Goal: Task Accomplishment & Management: Manage account settings

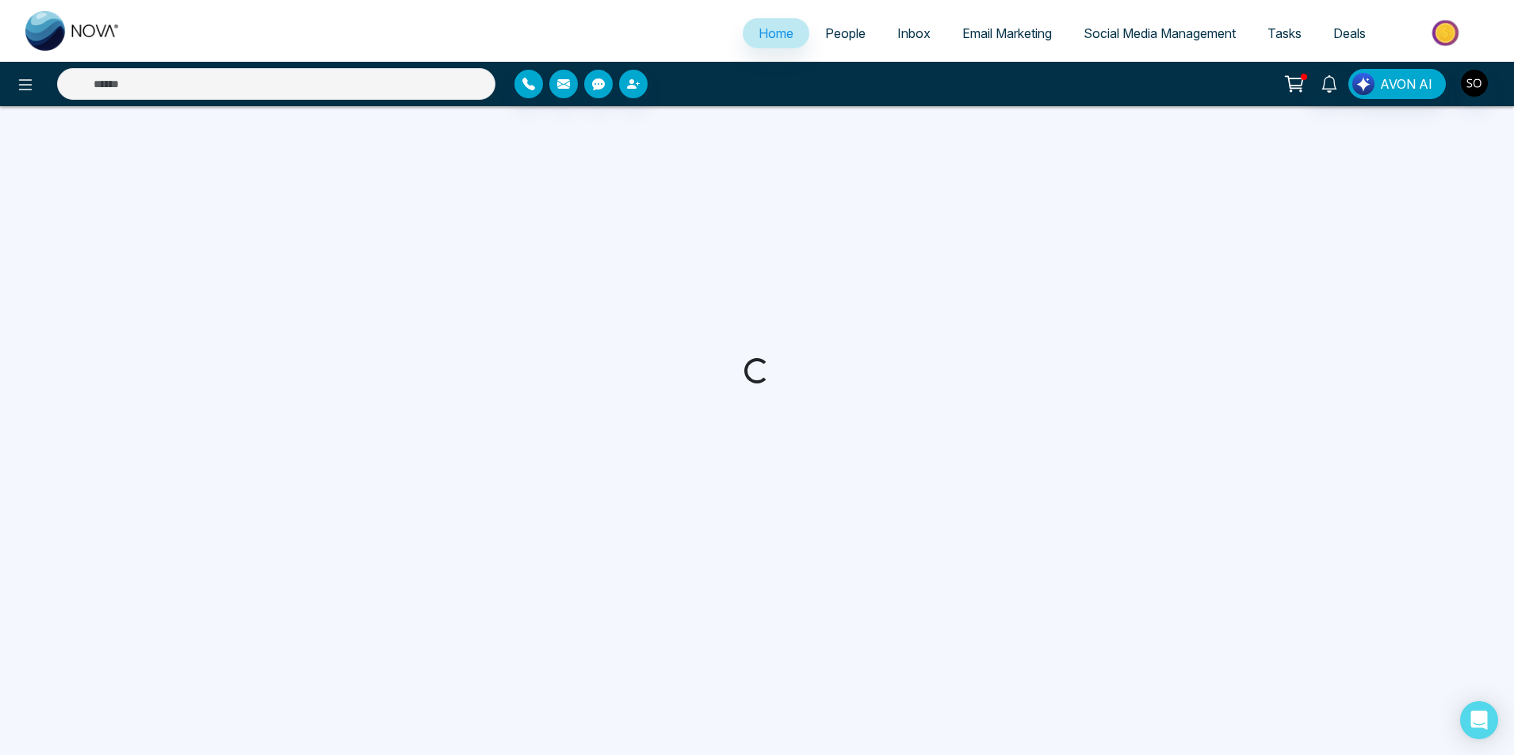
select select "*"
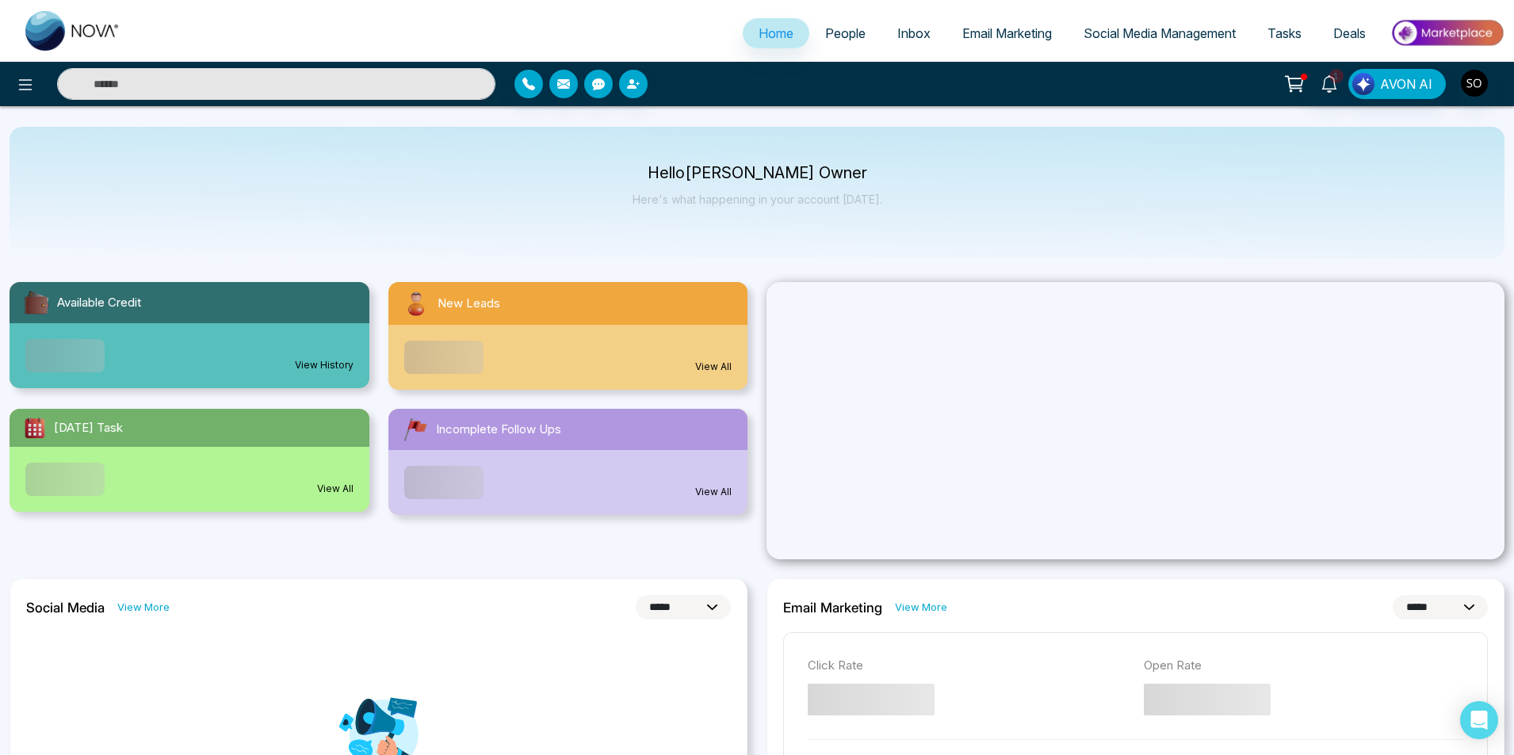
click at [836, 37] on span "People" at bounding box center [845, 33] width 40 height 16
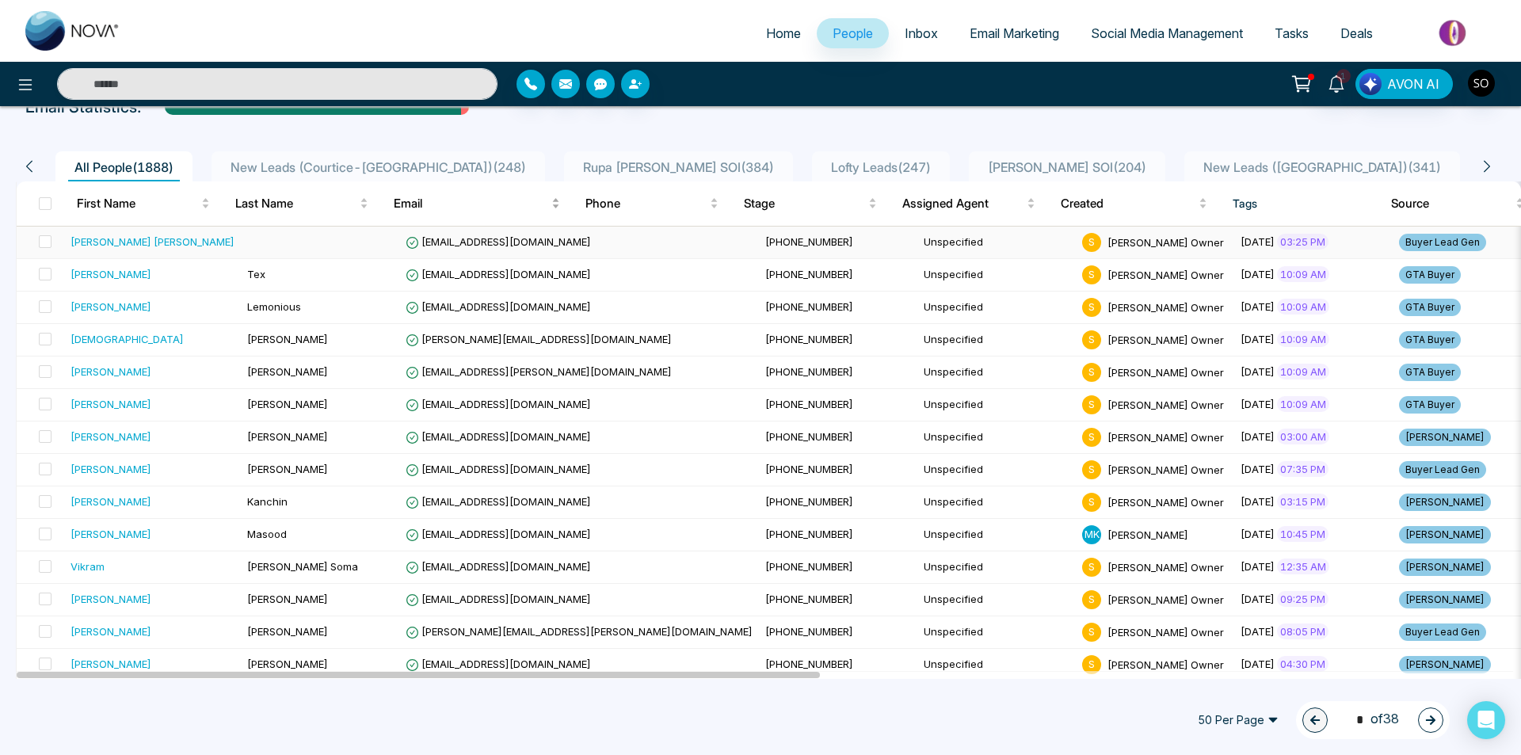
scroll to position [105, 0]
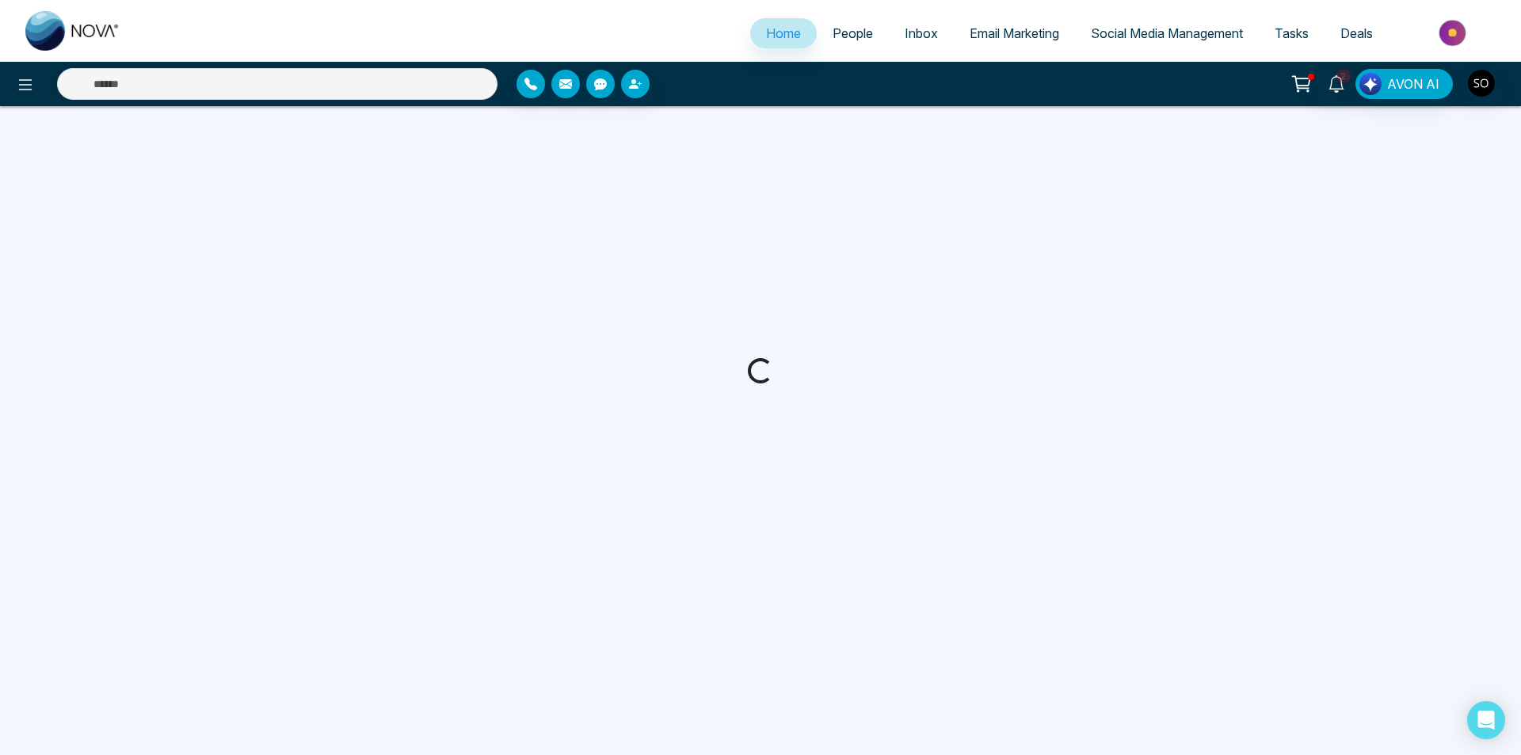
select select "*"
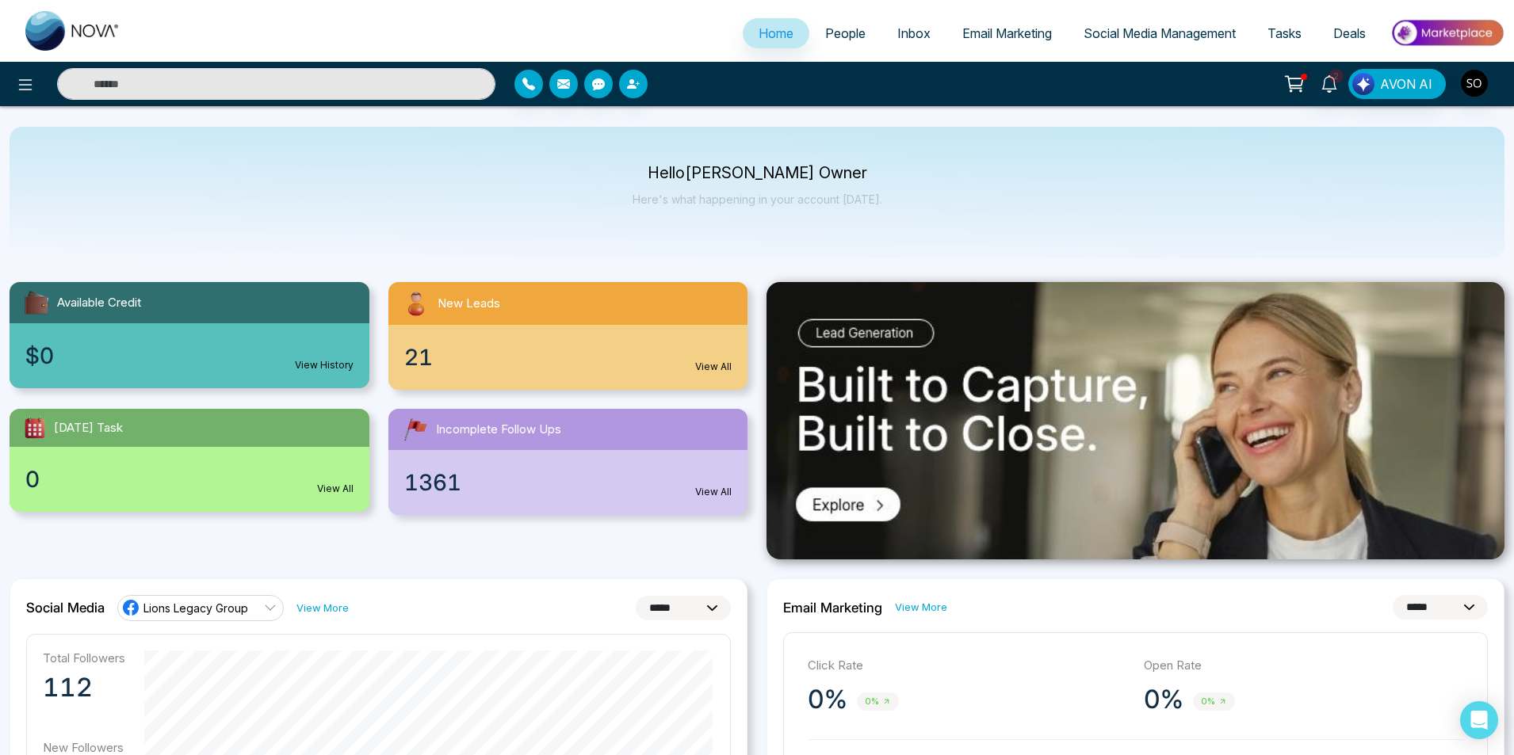
click at [820, 49] on li "People" at bounding box center [845, 34] width 72 height 32
click at [825, 39] on span "People" at bounding box center [845, 33] width 40 height 16
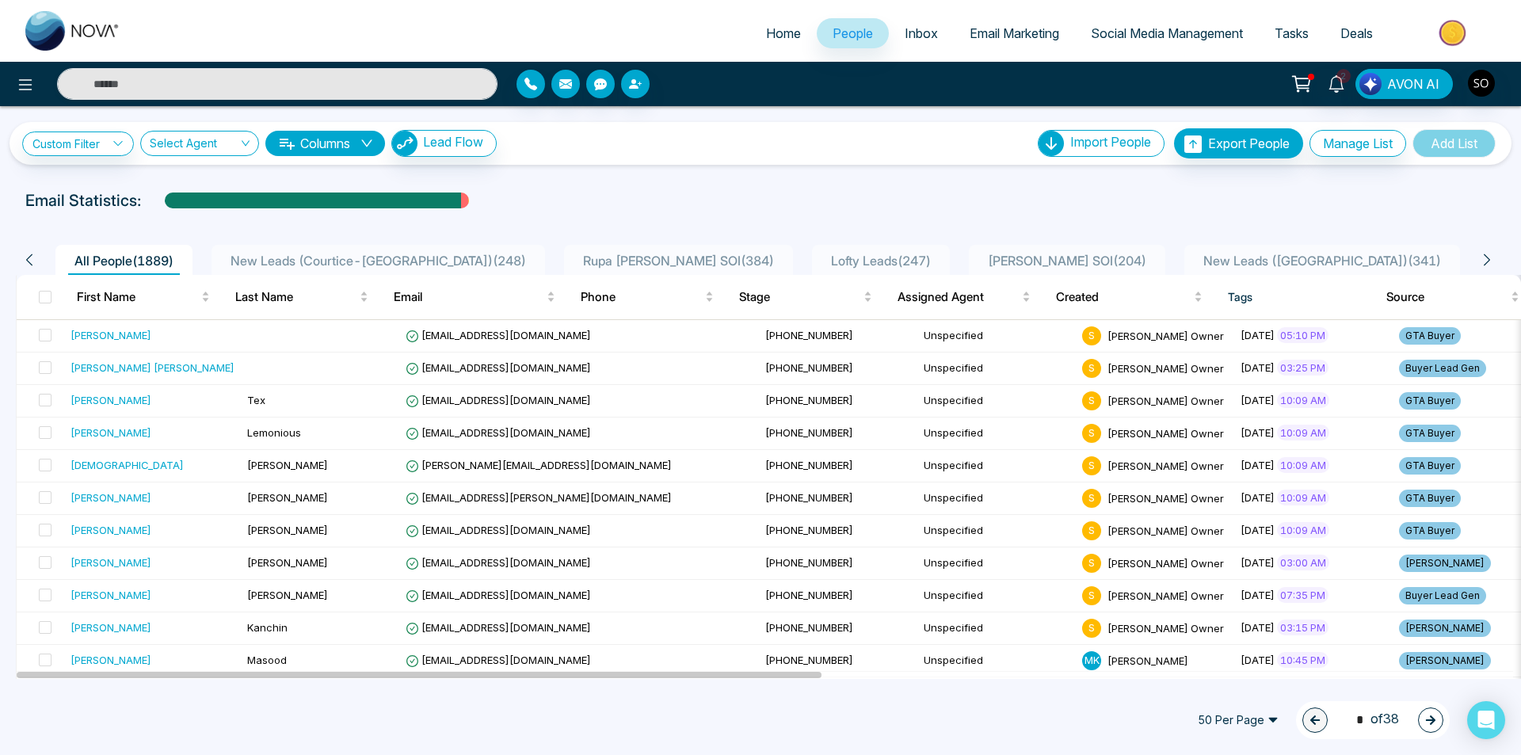
click at [728, 201] on div "Email Statistics:" at bounding box center [512, 201] width 974 height 24
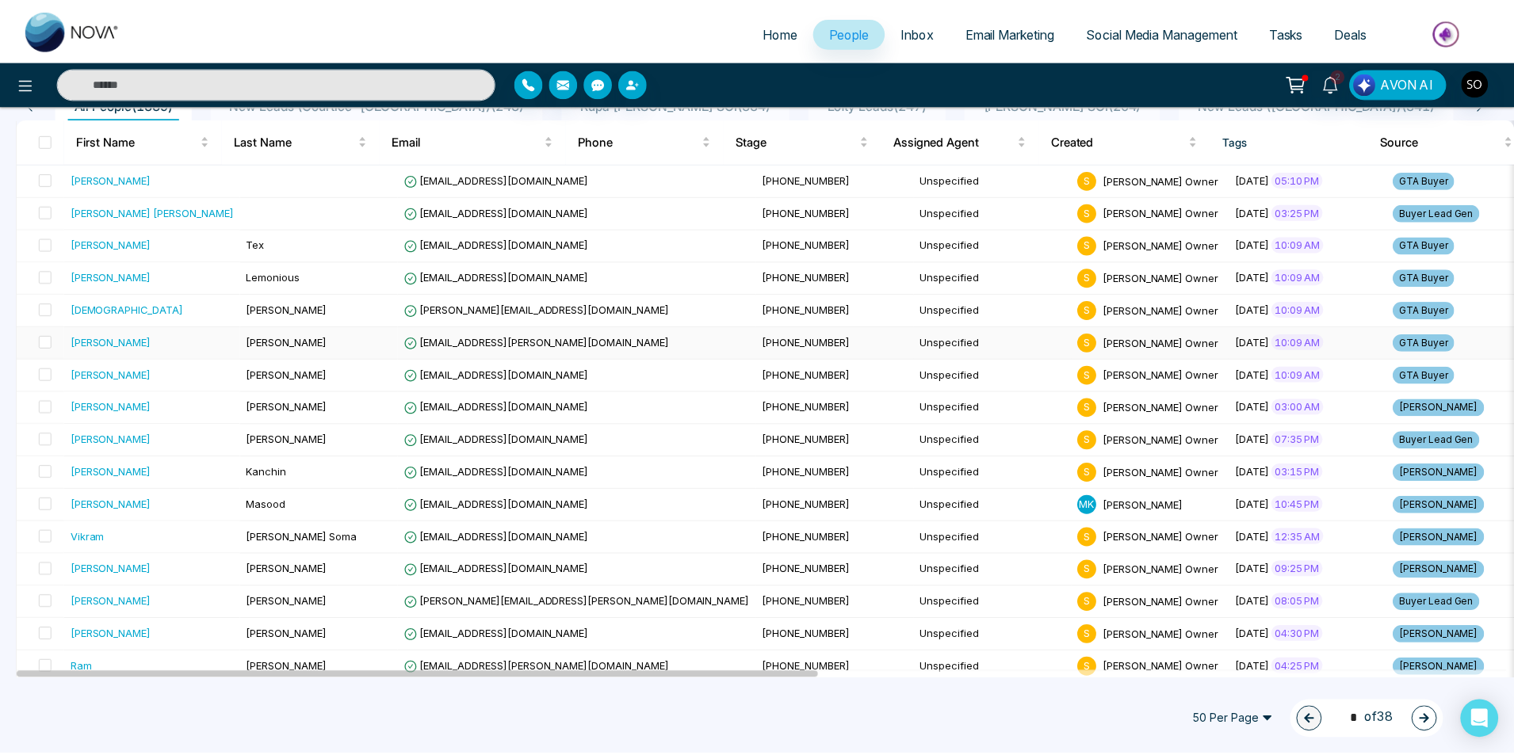
scroll to position [158, 0]
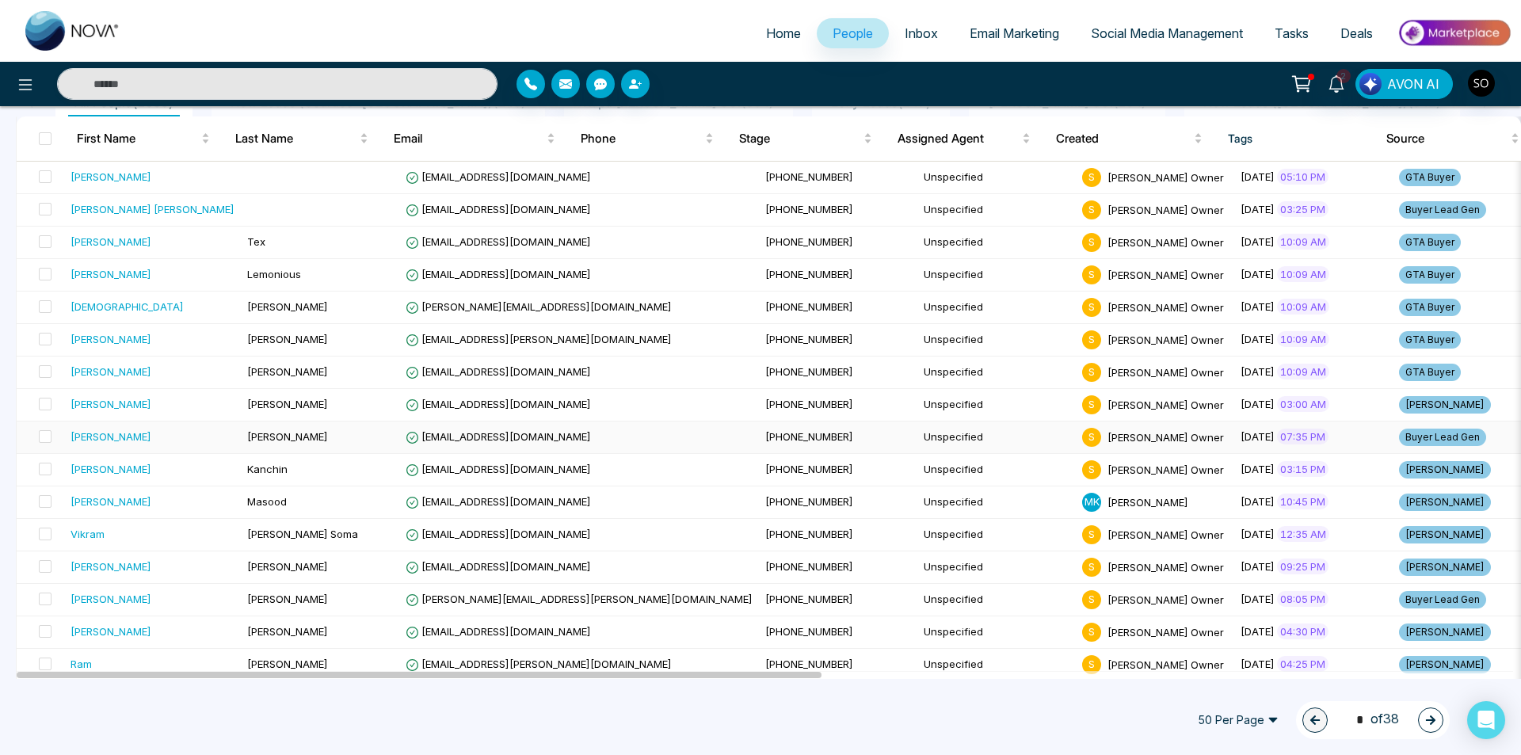
click at [102, 445] on td "[PERSON_NAME]" at bounding box center [152, 438] width 177 height 32
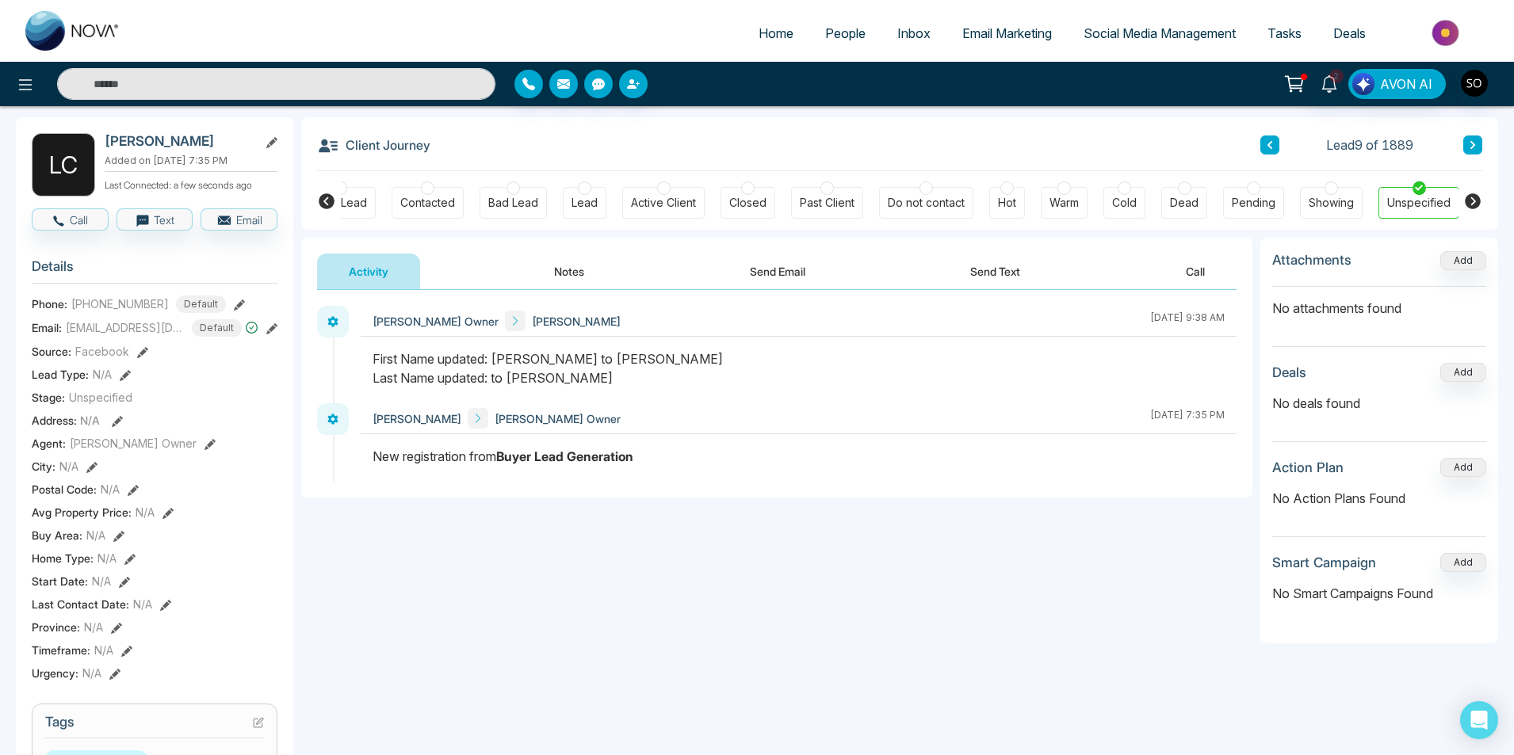
scroll to position [53, 0]
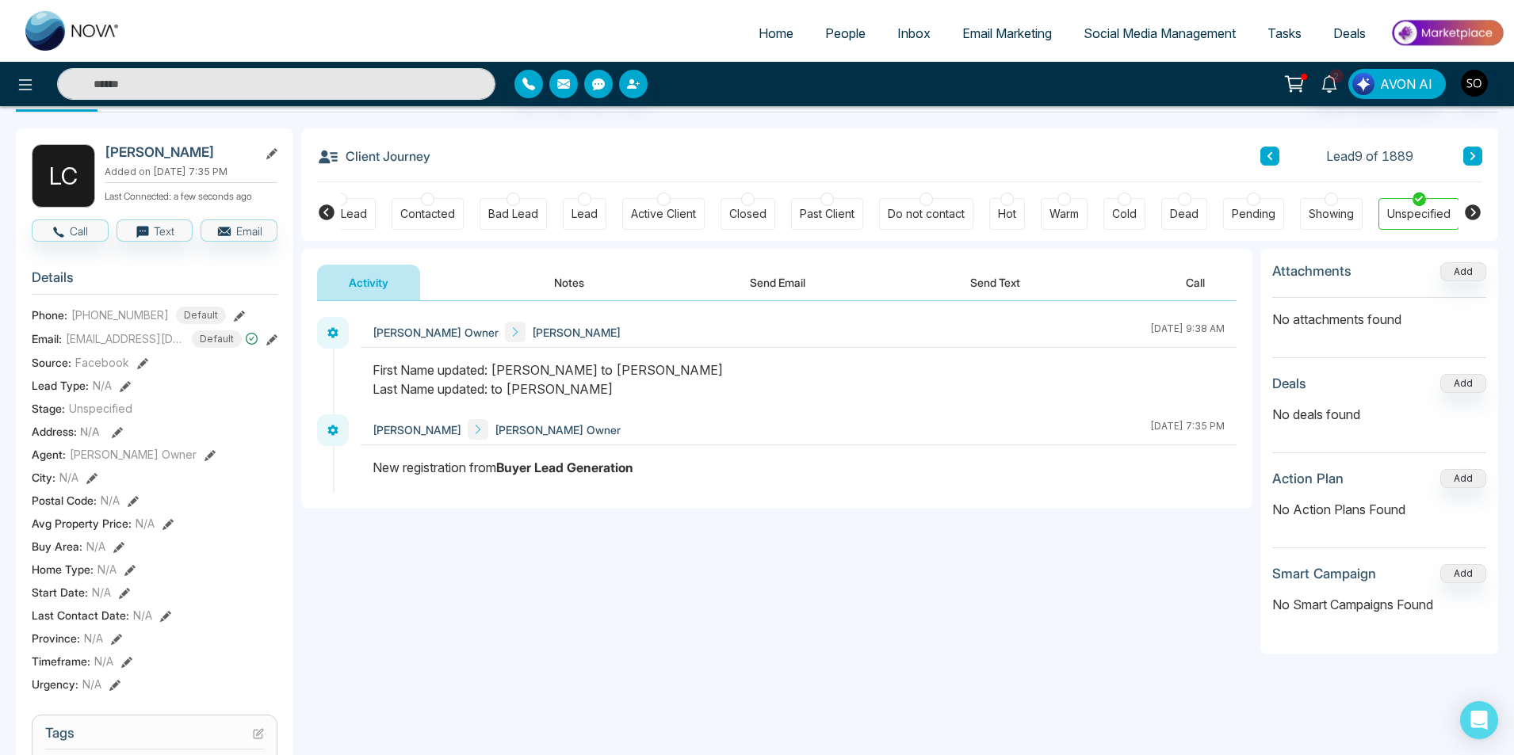
click at [571, 279] on button "Notes" at bounding box center [569, 283] width 94 height 36
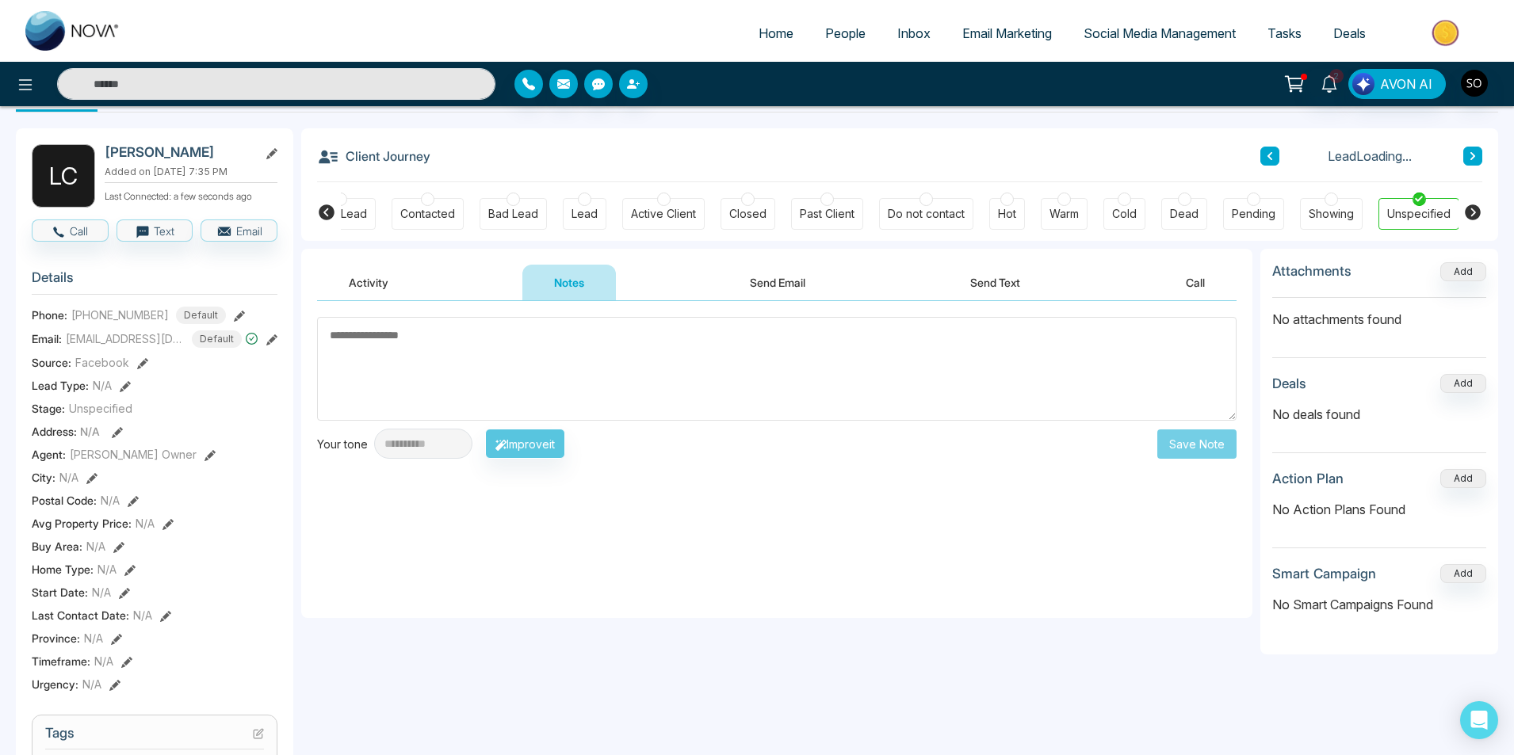
click at [531, 372] on textarea at bounding box center [776, 369] width 919 height 104
click at [1326, 82] on icon at bounding box center [1328, 83] width 15 height 17
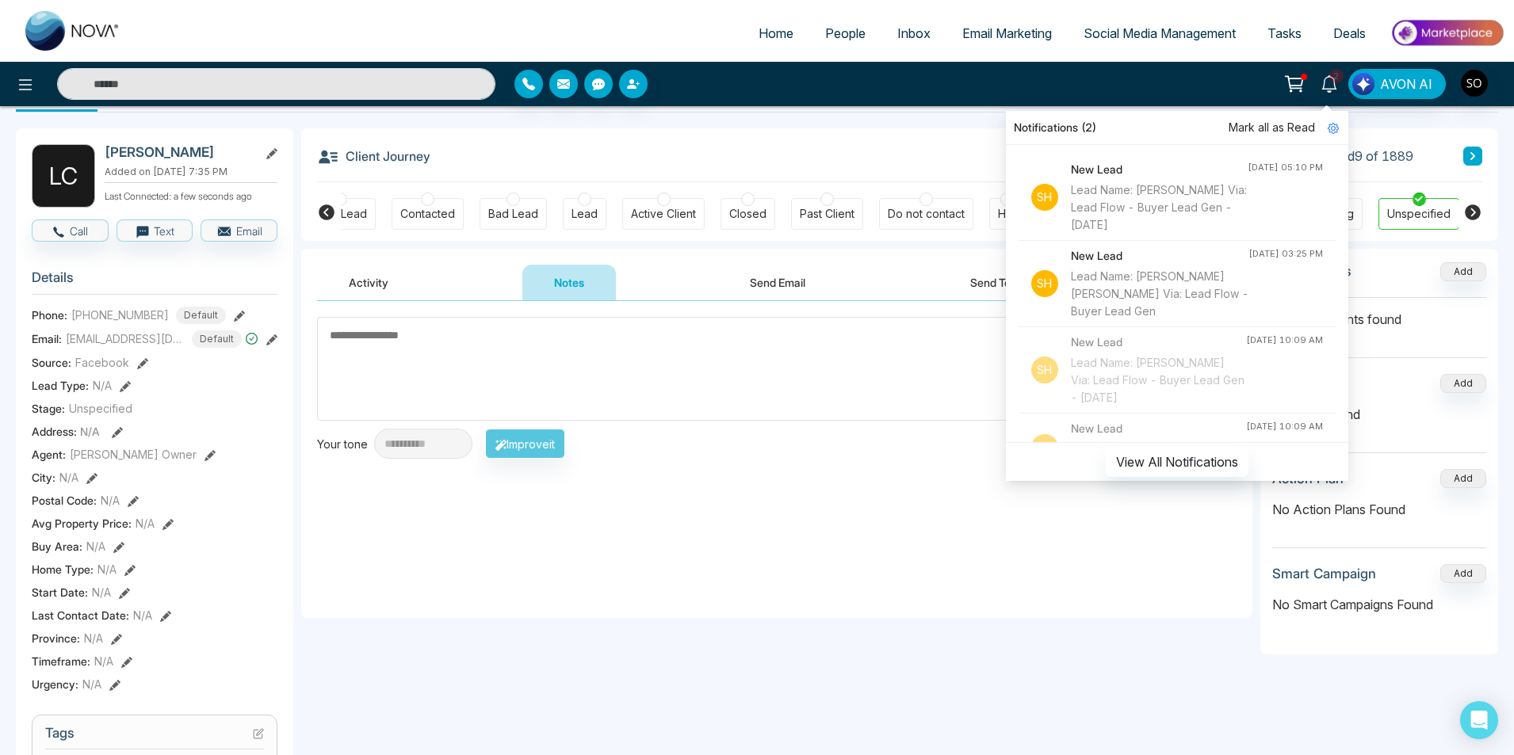
click at [1285, 133] on span "Mark all as Read" at bounding box center [1271, 127] width 86 height 17
click at [1040, 101] on div "Notifications Mark all as Read Sh New Lead Lead Name: Gary Hunter Via: Lead Flo…" at bounding box center [1177, 290] width 342 height 382
click at [1039, 68] on div "Notifications Mark all as Read Sh New Lead Lead Name: Gary Hunter Via: Lead Flo…" at bounding box center [757, 84] width 1514 height 32
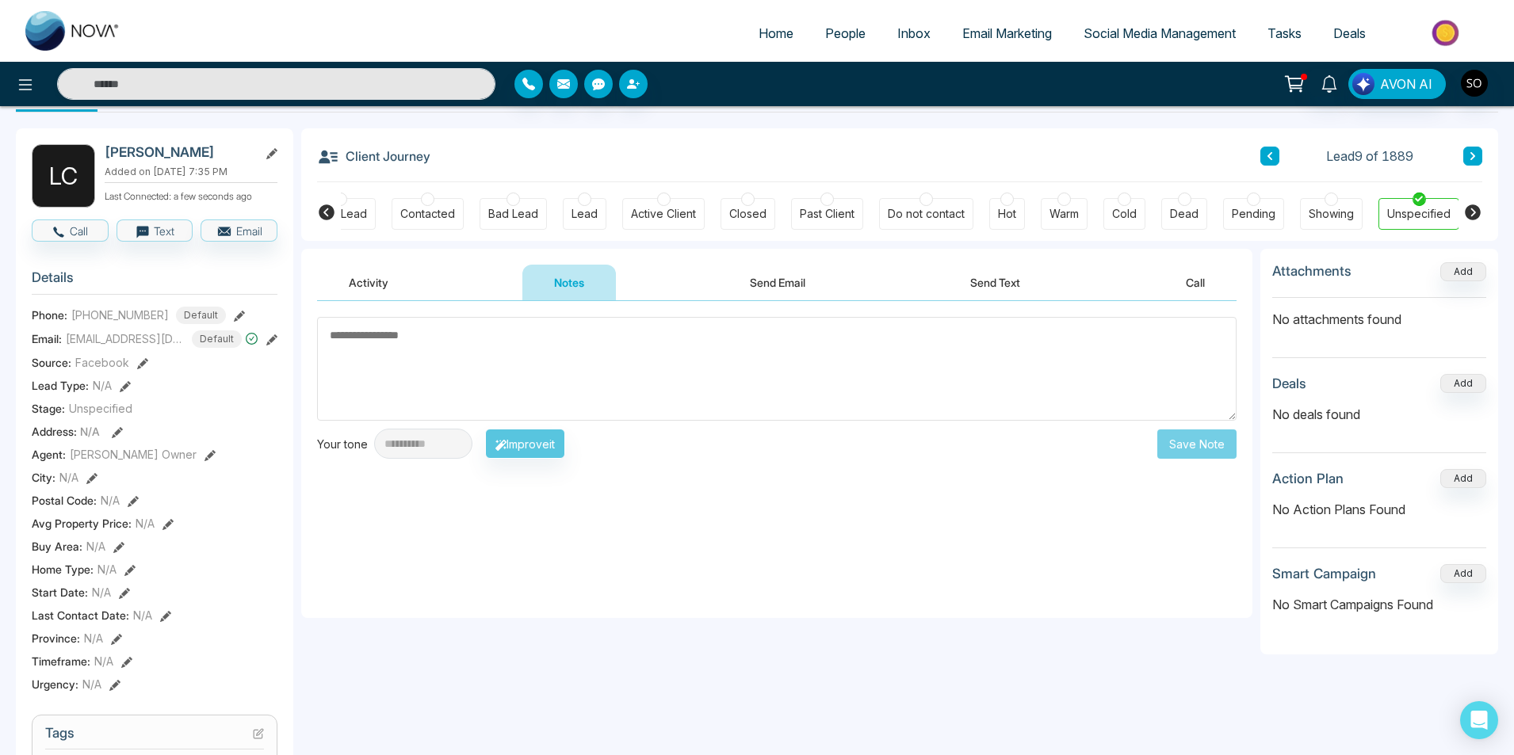
click at [618, 120] on div "**********" at bounding box center [757, 699] width 1482 height 1173
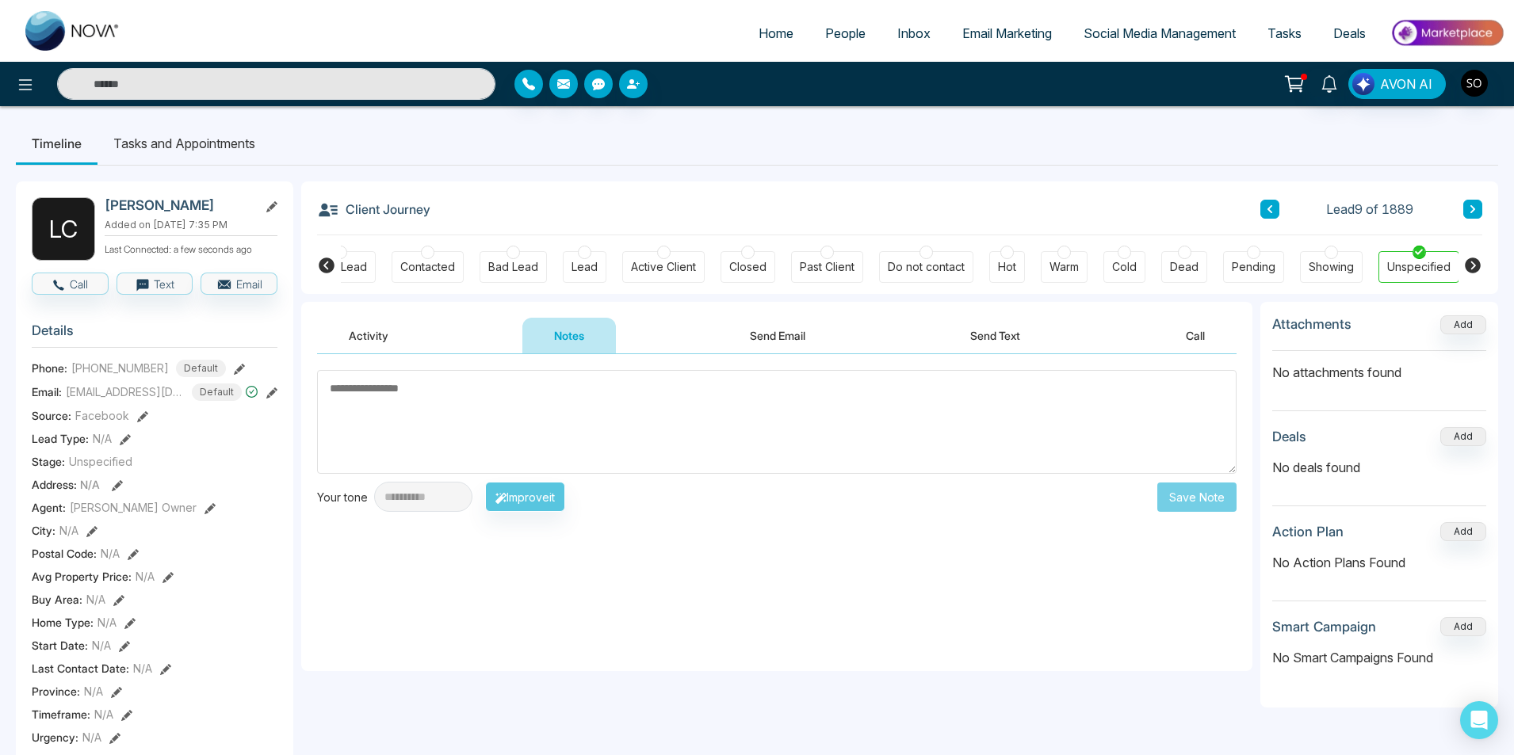
click at [555, 391] on textarea at bounding box center [776, 422] width 919 height 104
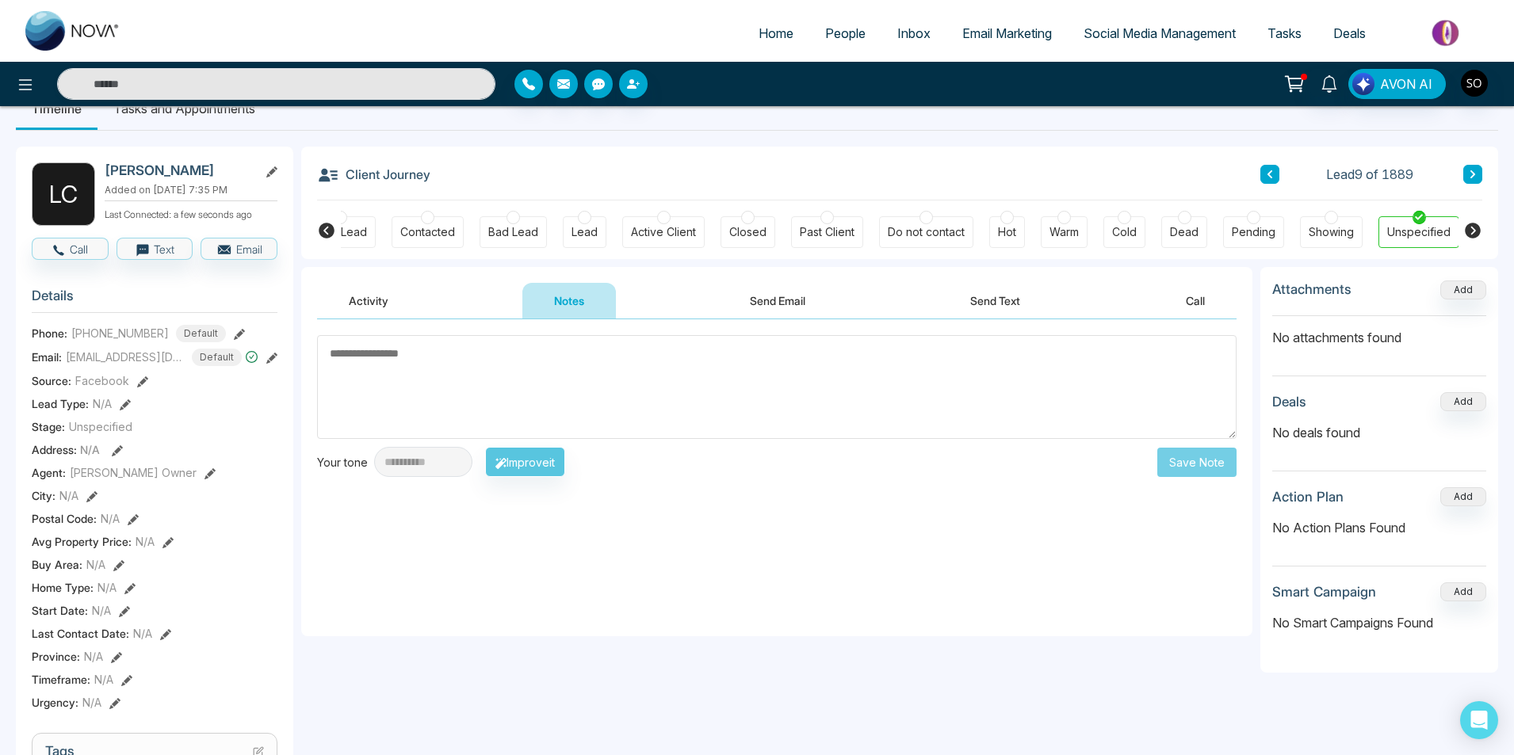
scroll to position [53, 0]
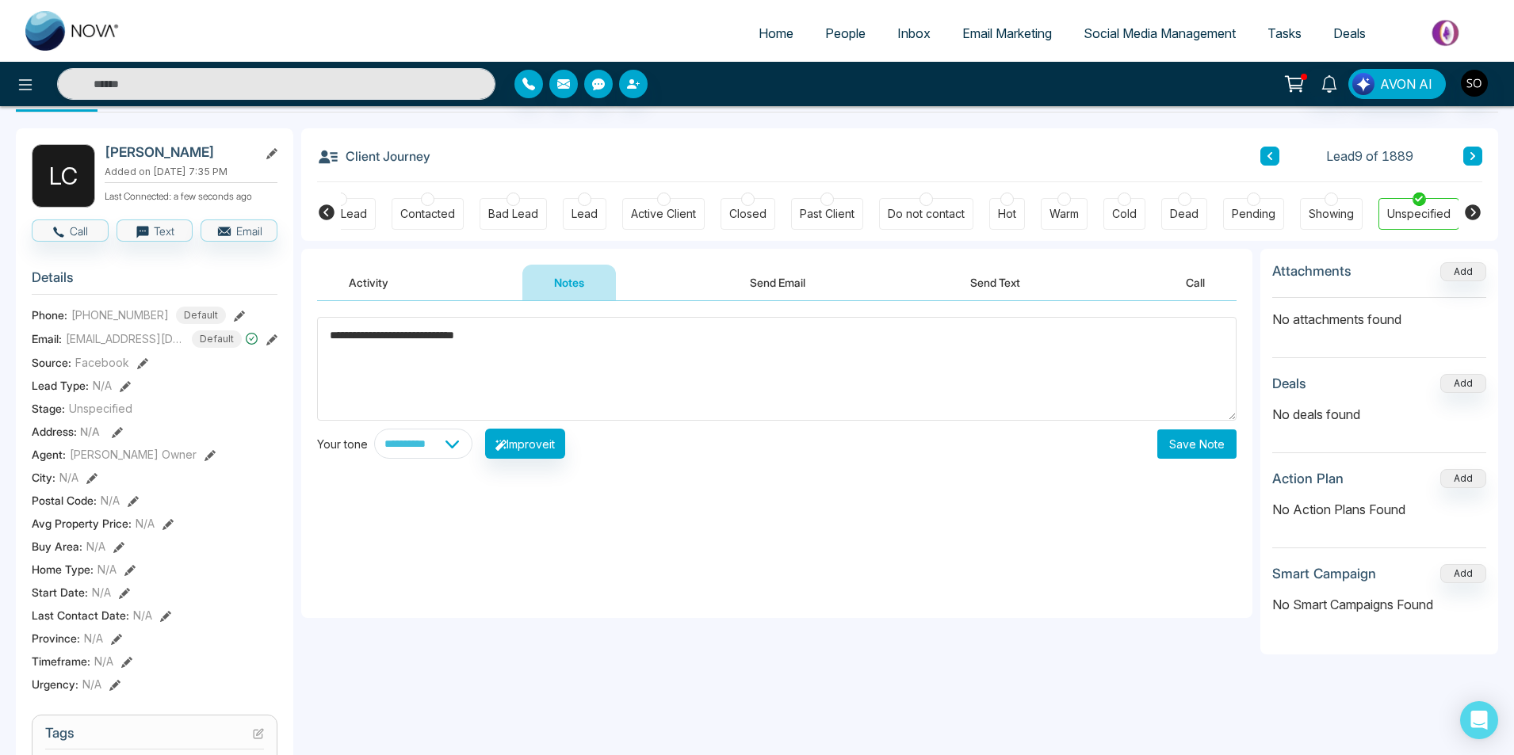
type textarea "**********"
click at [1204, 439] on button "Save Note" at bounding box center [1196, 443] width 79 height 29
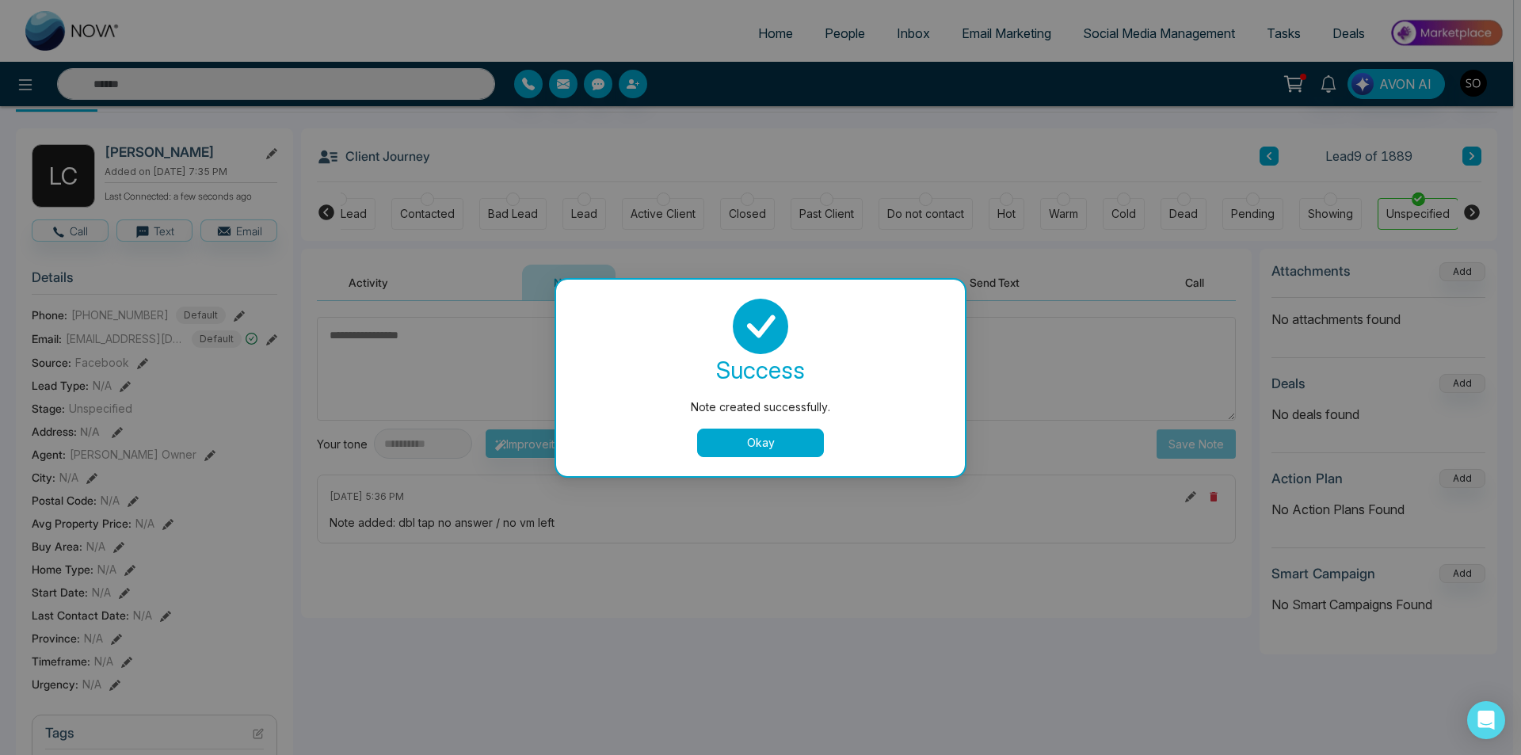
click at [819, 436] on button "Okay" at bounding box center [760, 443] width 127 height 29
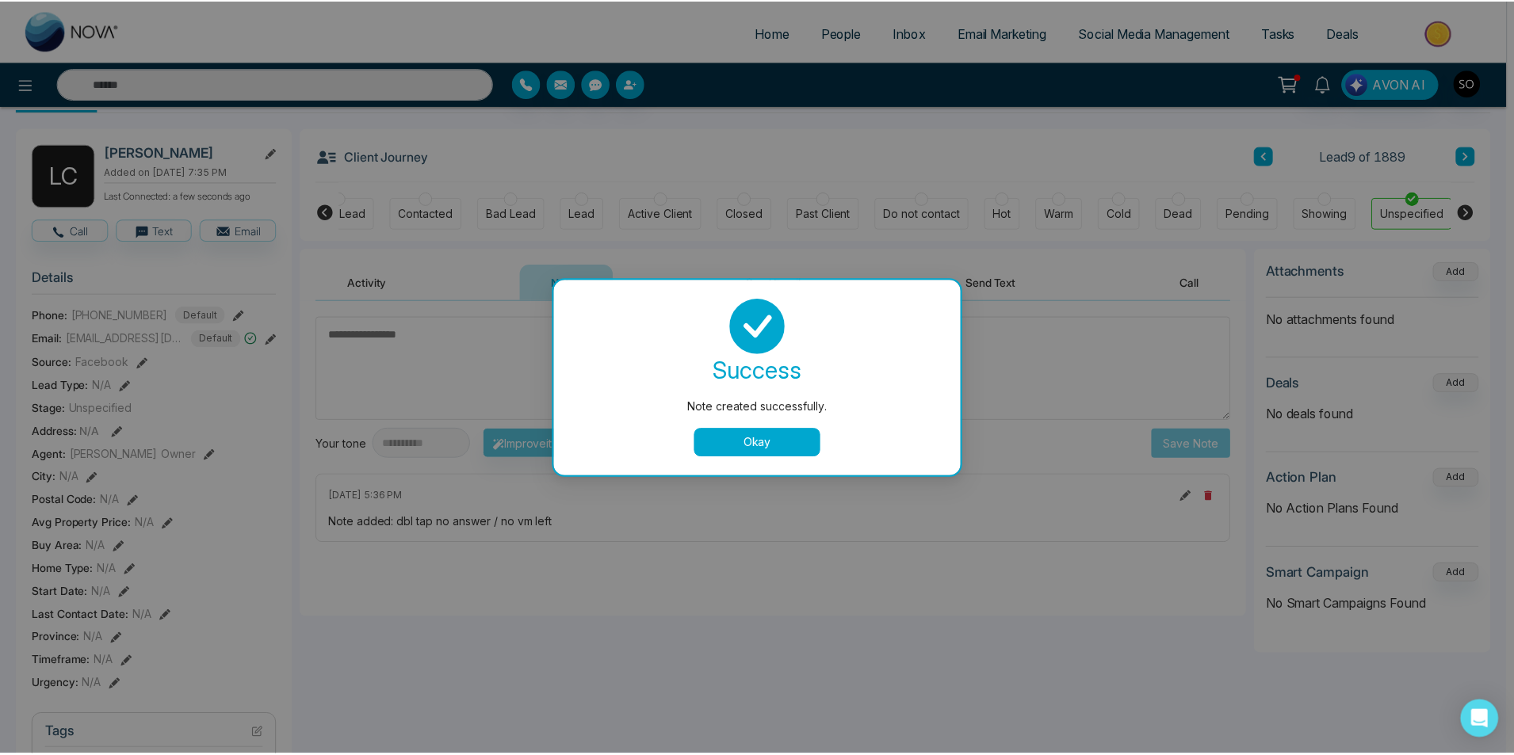
scroll to position [0, 28]
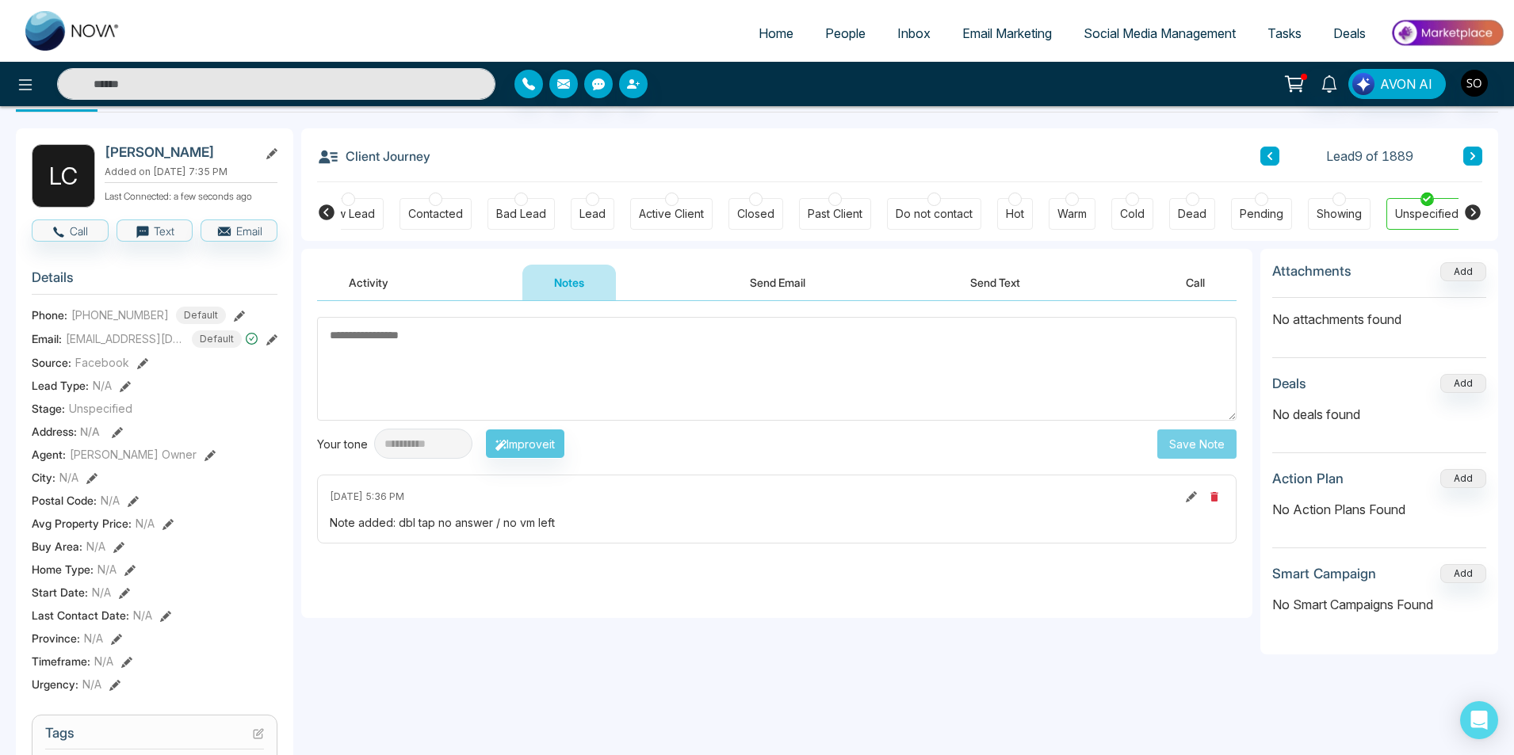
click at [1270, 150] on button at bounding box center [1269, 156] width 19 height 19
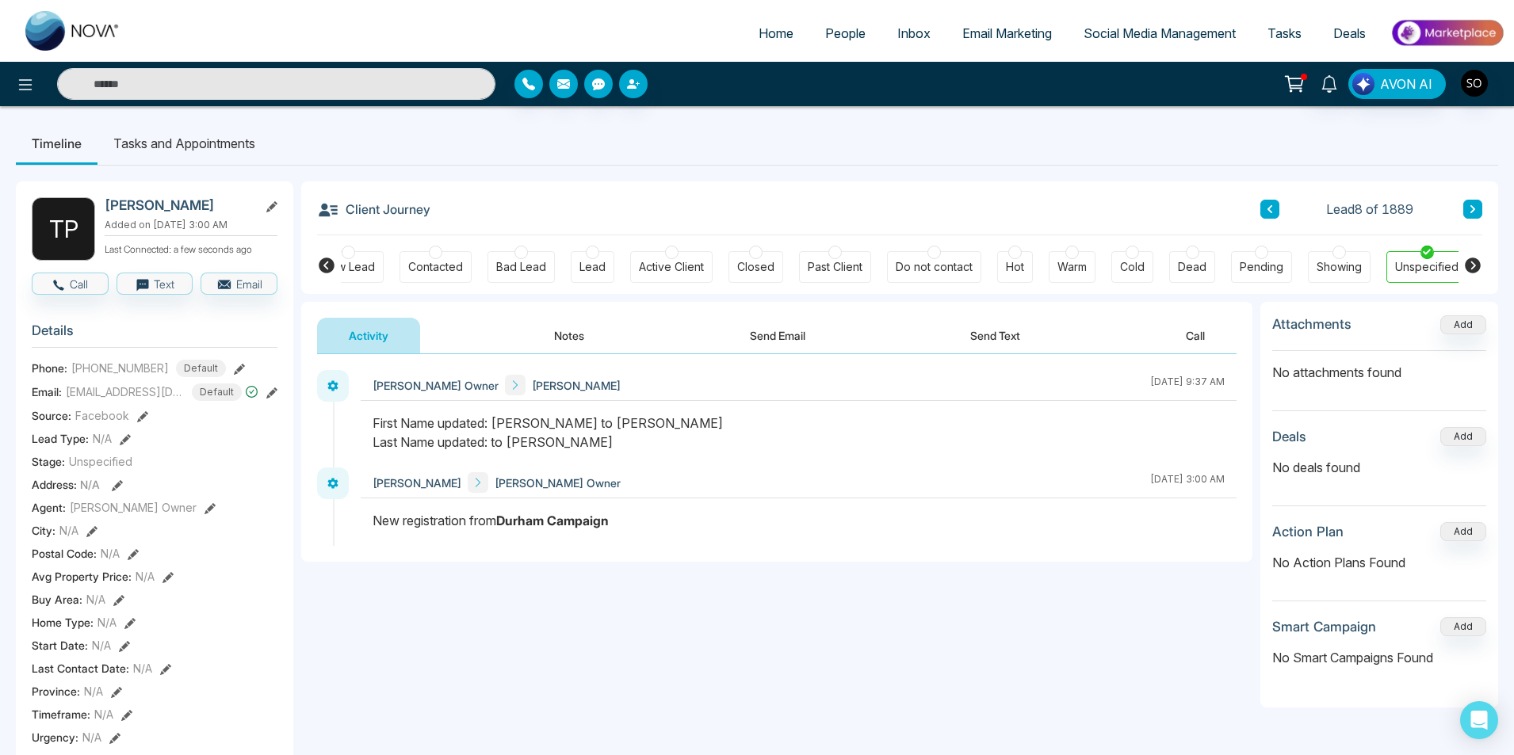
click at [559, 345] on button "Notes" at bounding box center [569, 336] width 94 height 36
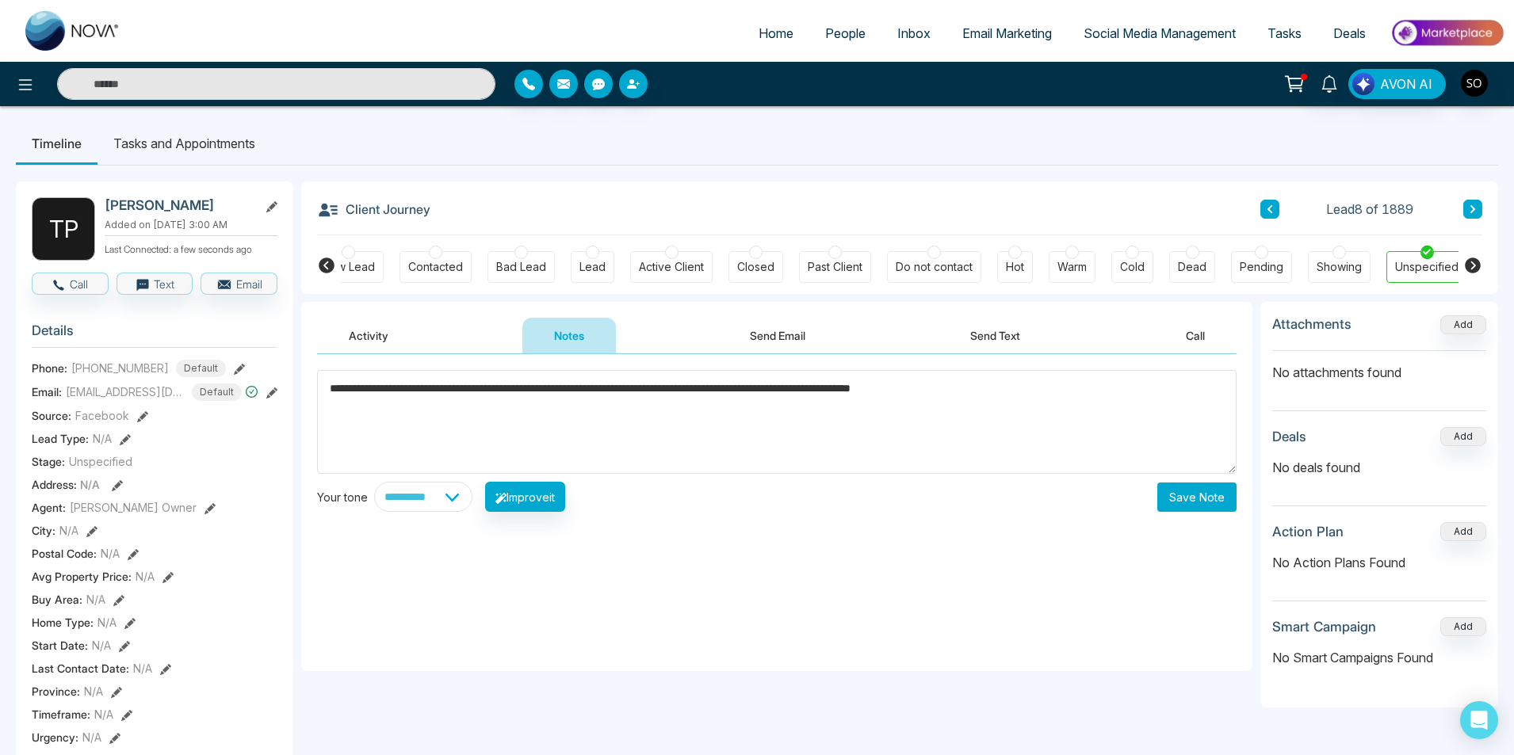
click at [722, 395] on textarea "**********" at bounding box center [776, 422] width 919 height 104
type textarea "**********"
click at [1026, 491] on div "**********" at bounding box center [776, 497] width 919 height 30
click at [1214, 487] on button "Save Note" at bounding box center [1196, 497] width 79 height 29
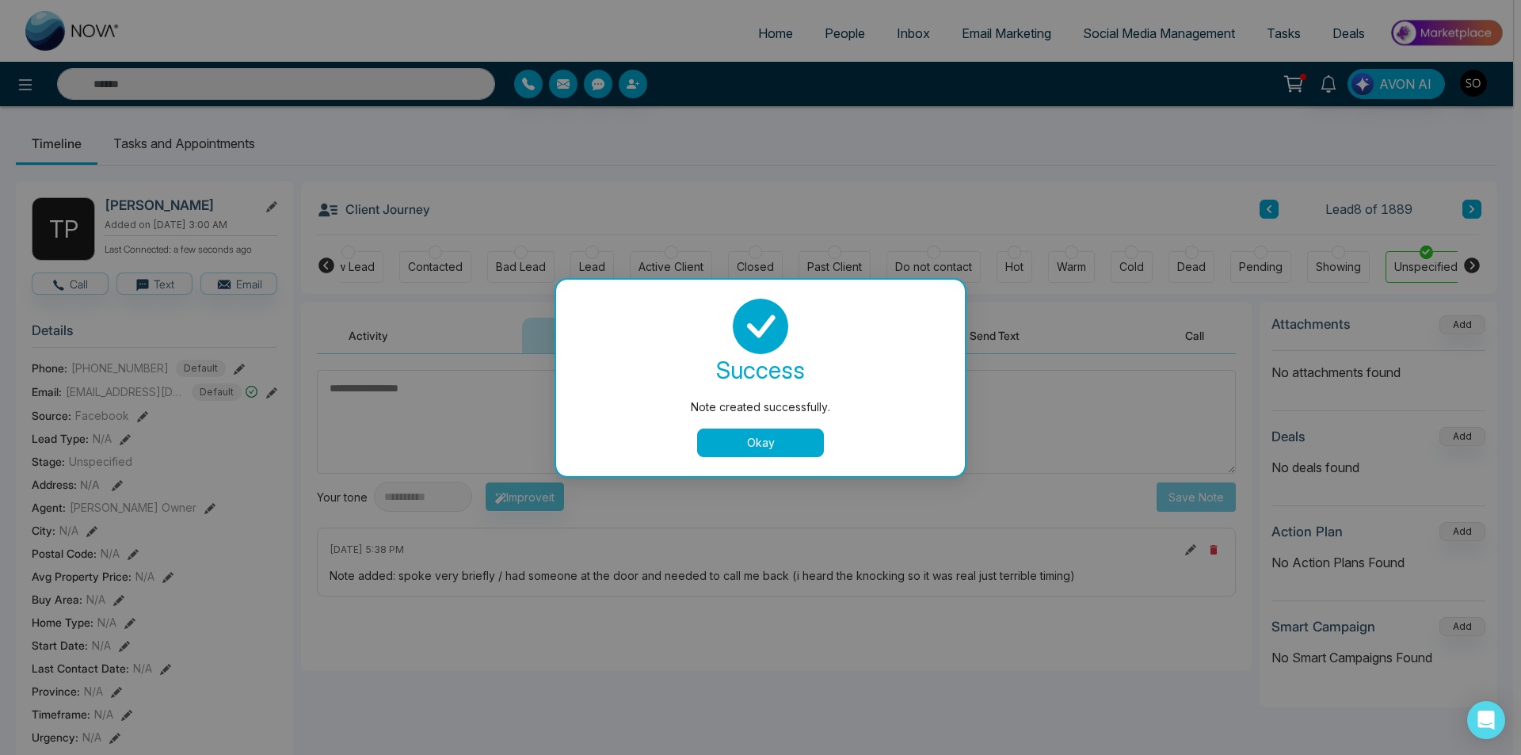
click at [780, 440] on button "Okay" at bounding box center [760, 443] width 127 height 29
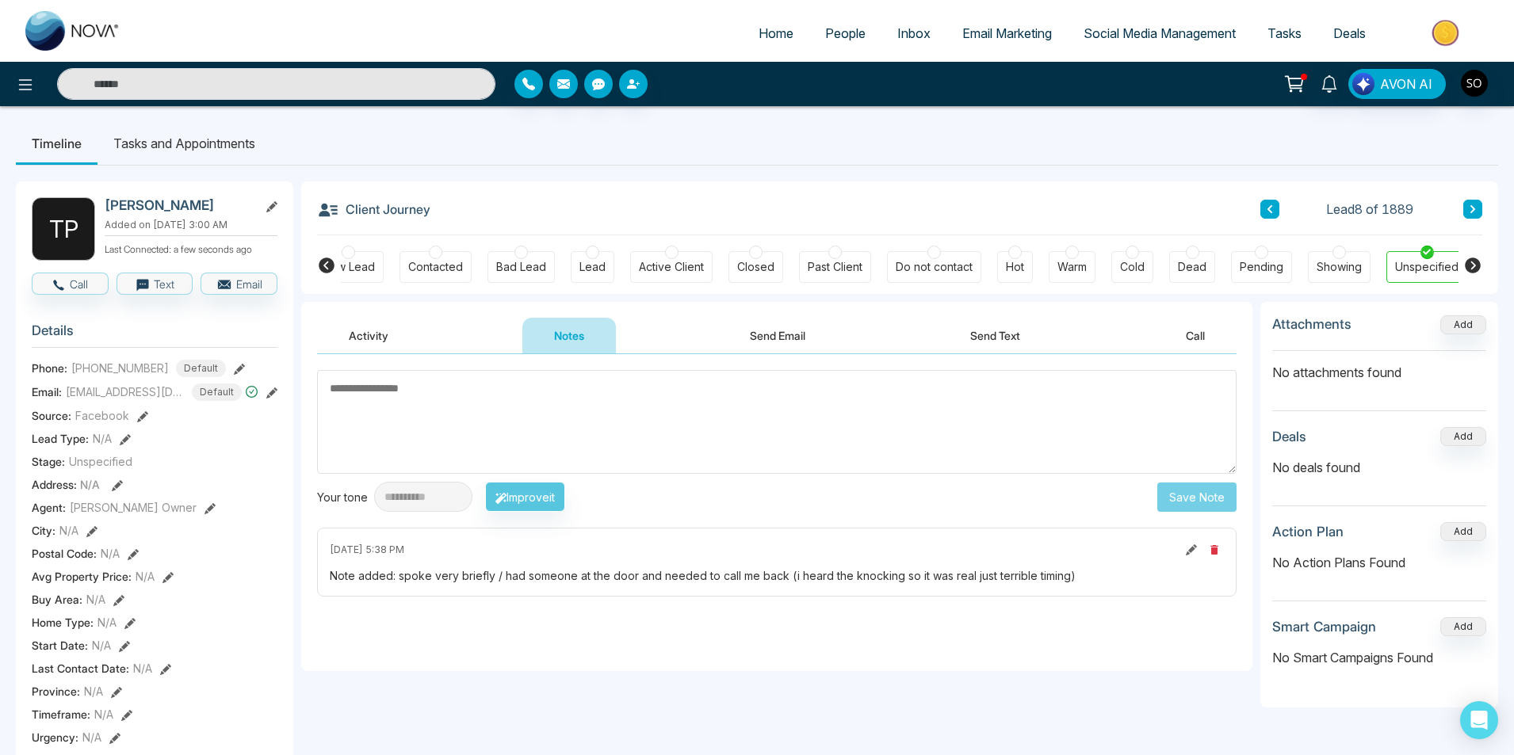
click at [816, 505] on div "**********" at bounding box center [776, 497] width 919 height 30
